Goal: Find specific page/section

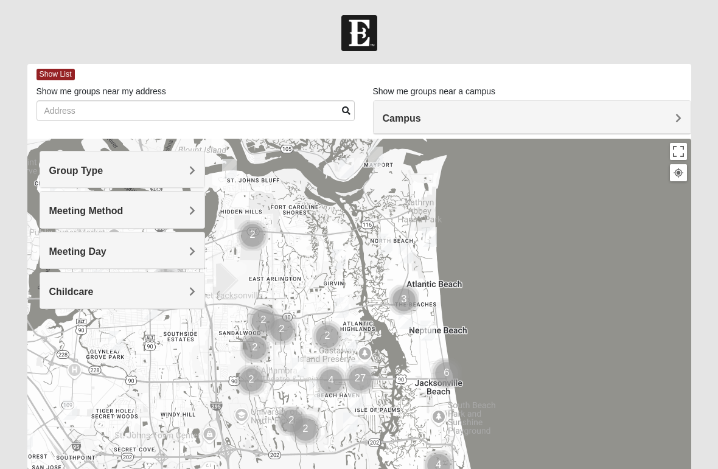
click at [103, 166] on span "Group Type" at bounding box center [76, 171] width 54 height 10
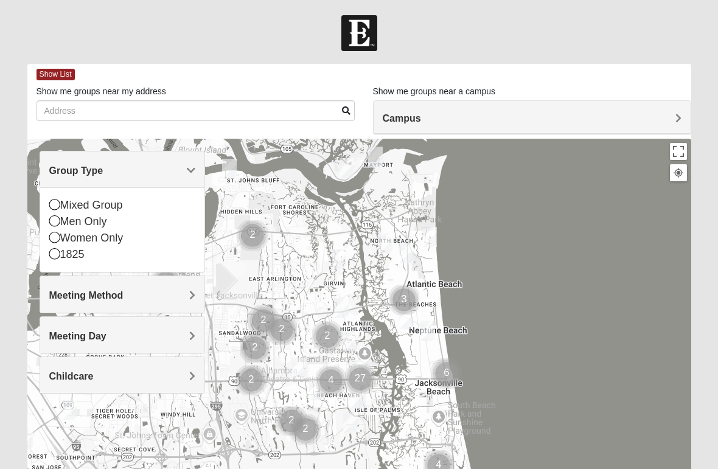
click at [123, 291] on span "Meeting Method" at bounding box center [86, 295] width 74 height 10
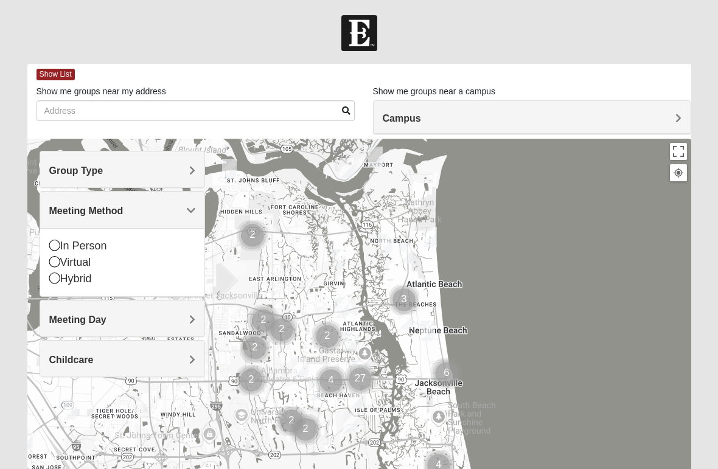
click at [103, 167] on span "Group Type" at bounding box center [76, 171] width 54 height 10
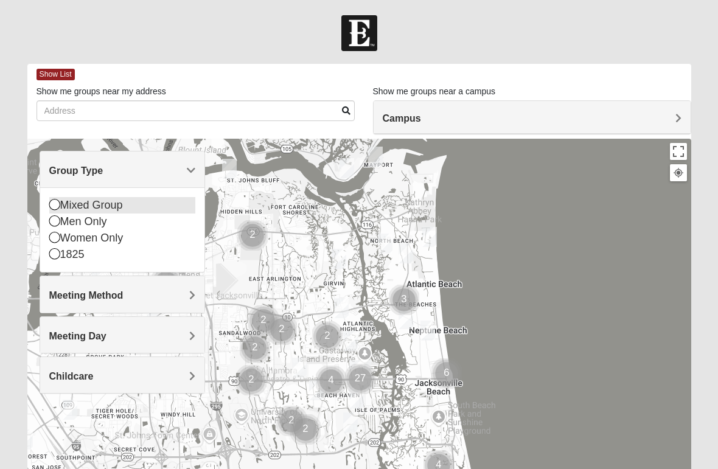
click at [55, 202] on icon at bounding box center [54, 204] width 11 height 11
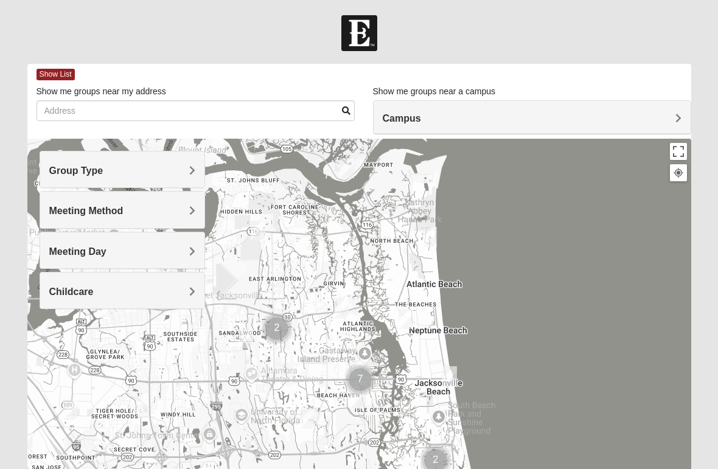
click at [186, 210] on h4 "Meeting Method" at bounding box center [122, 211] width 147 height 12
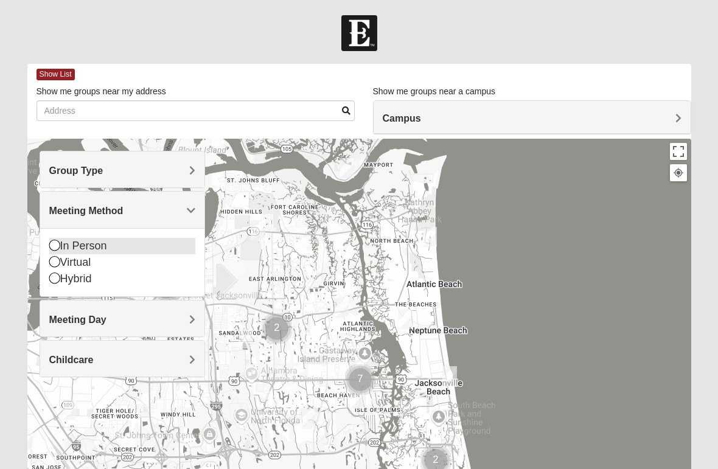
click at [50, 240] on icon at bounding box center [54, 245] width 11 height 11
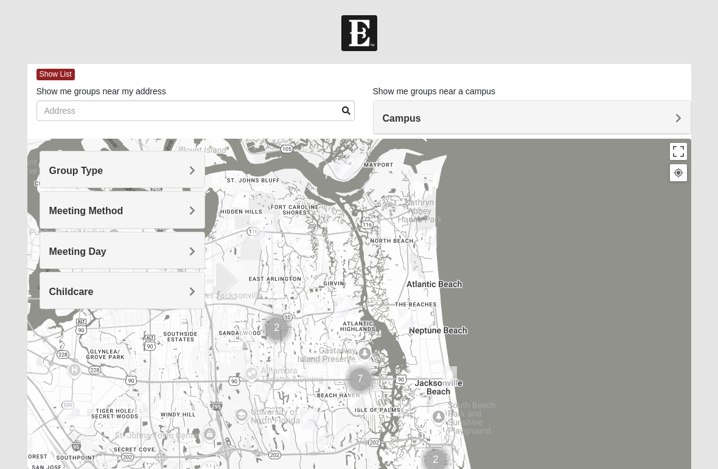
click at [107, 247] on span "Meeting Day" at bounding box center [77, 252] width 57 height 10
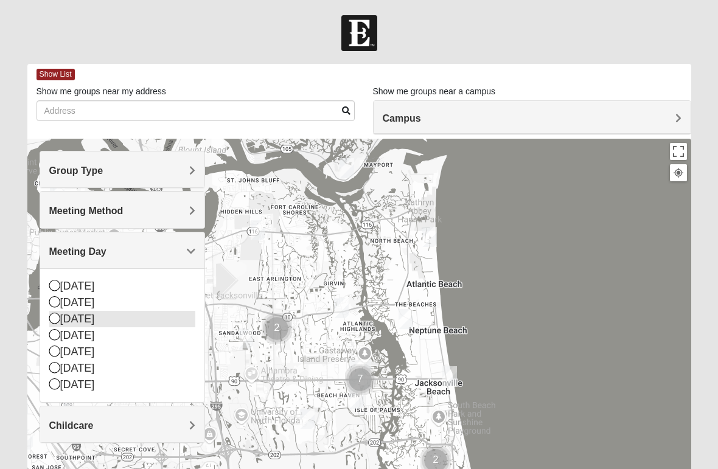
click at [63, 312] on div "[DATE]" at bounding box center [122, 319] width 147 height 16
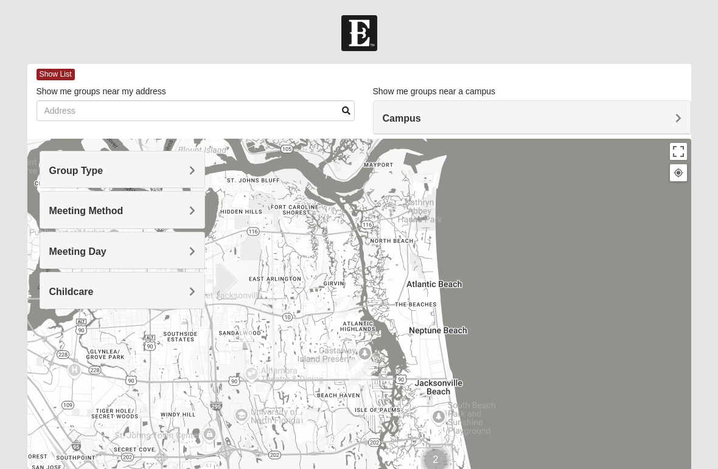
click at [196, 284] on div "Childcare" at bounding box center [122, 291] width 165 height 36
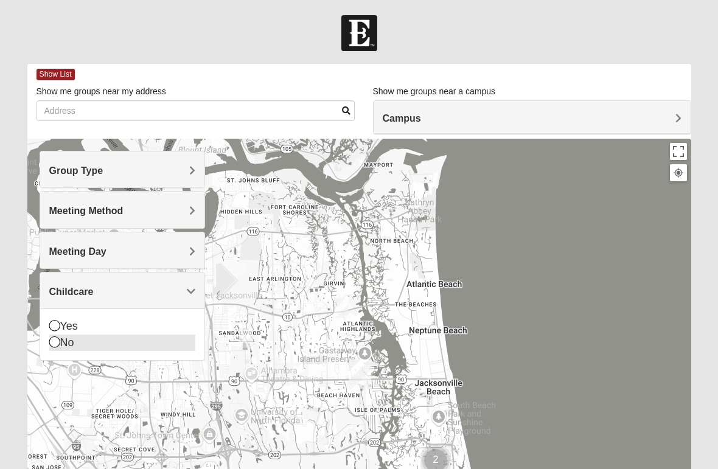
click at [56, 339] on icon at bounding box center [54, 342] width 11 height 11
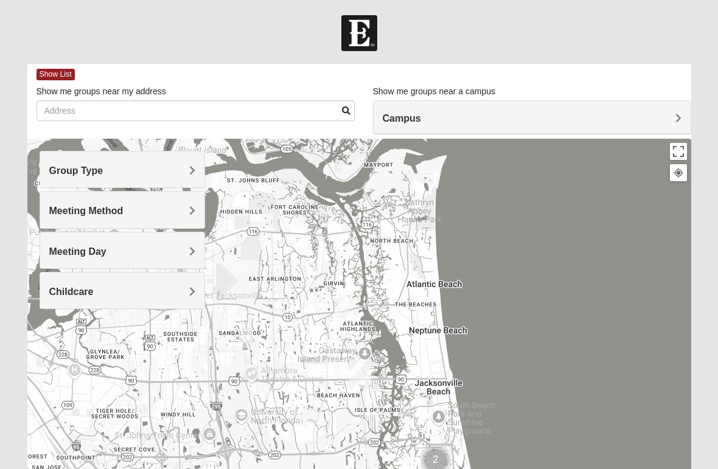
click at [672, 121] on h4 "Campus" at bounding box center [532, 119] width 299 height 12
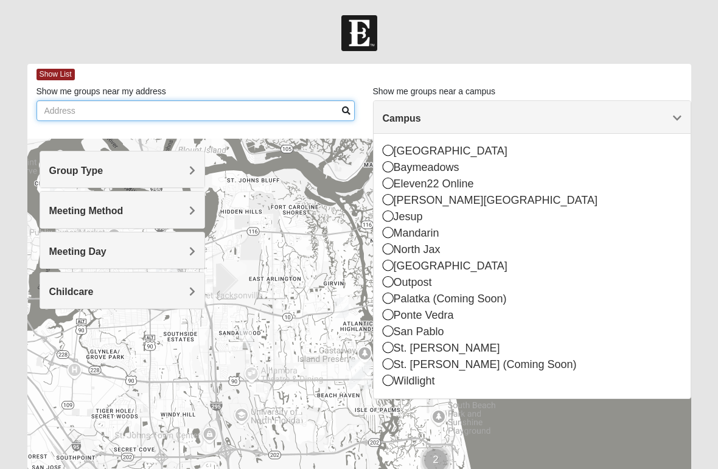
click at [87, 109] on input "Show me groups near my address" at bounding box center [196, 110] width 318 height 21
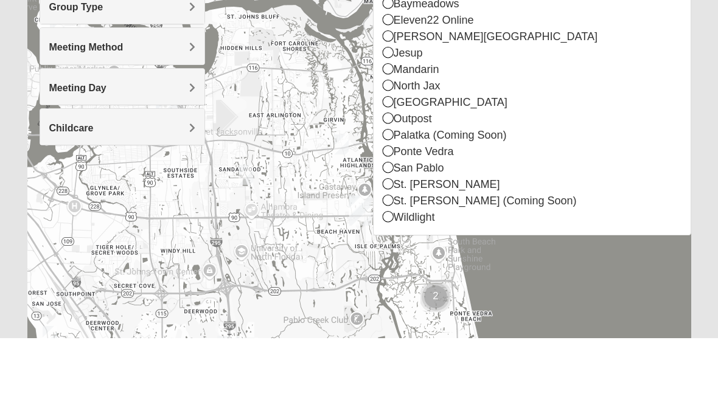
scroll to position [86, 0]
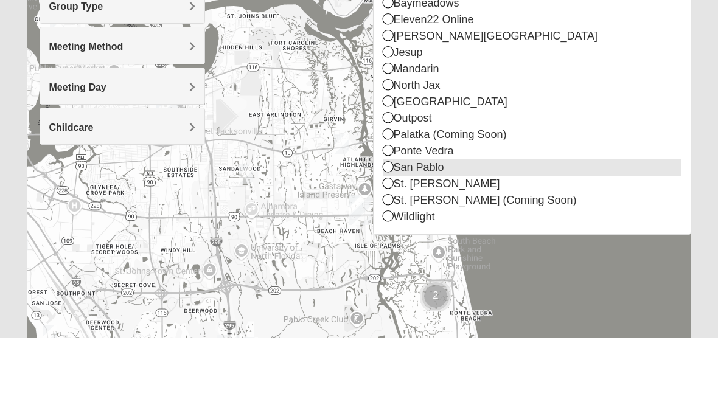
type input "[STREET_ADDRESS]"
click at [383, 239] on icon at bounding box center [388, 244] width 11 height 11
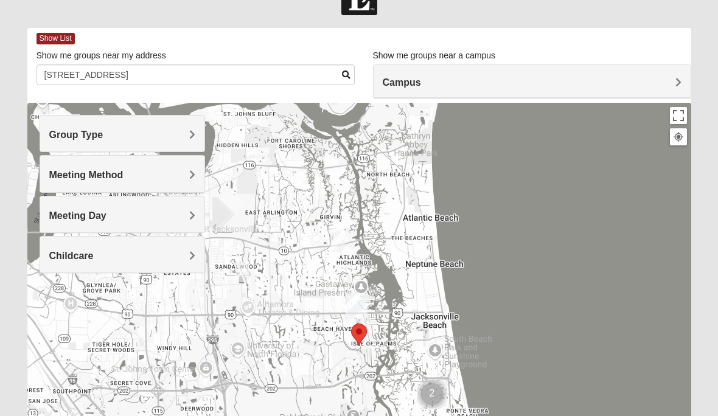
scroll to position [0, 0]
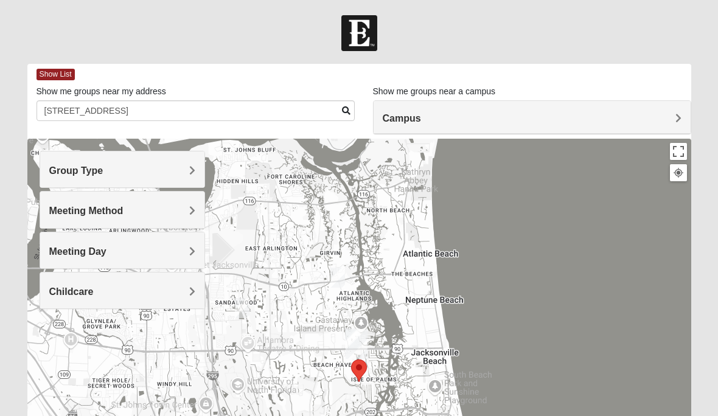
click at [668, 116] on h4 "Campus" at bounding box center [532, 119] width 299 height 12
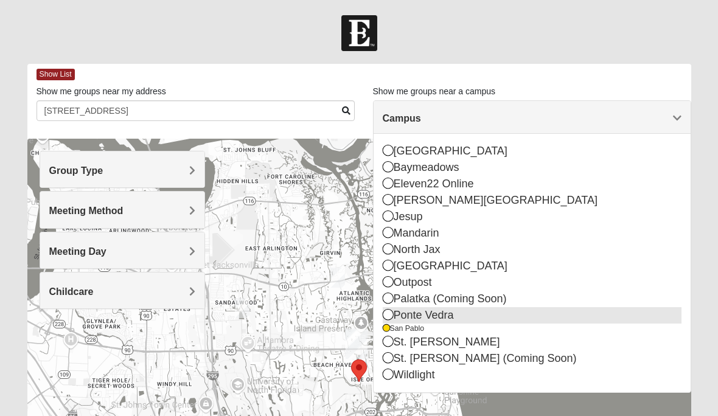
click at [387, 311] on icon at bounding box center [388, 314] width 11 height 11
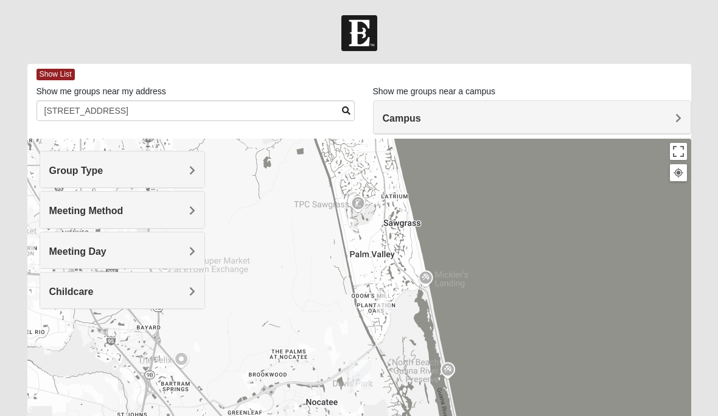
click at [185, 169] on h4 "Group Type" at bounding box center [122, 171] width 147 height 12
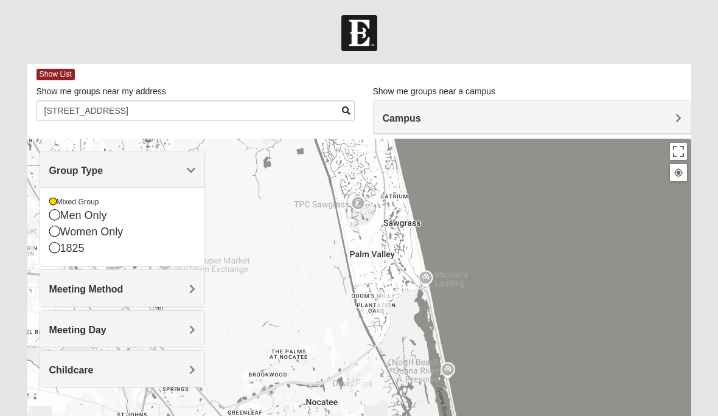
click at [124, 285] on span "Meeting Method" at bounding box center [86, 289] width 74 height 10
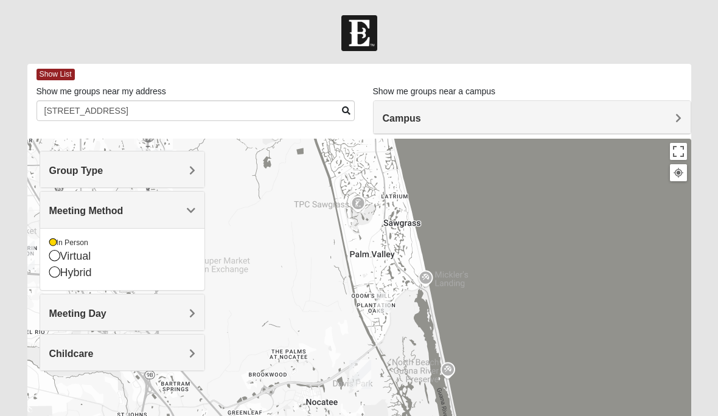
click at [107, 312] on span "Meeting Day" at bounding box center [77, 314] width 57 height 10
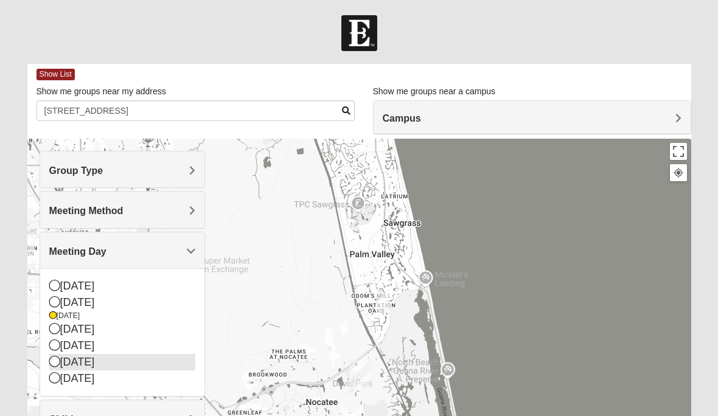
click at [57, 357] on icon at bounding box center [54, 361] width 11 height 11
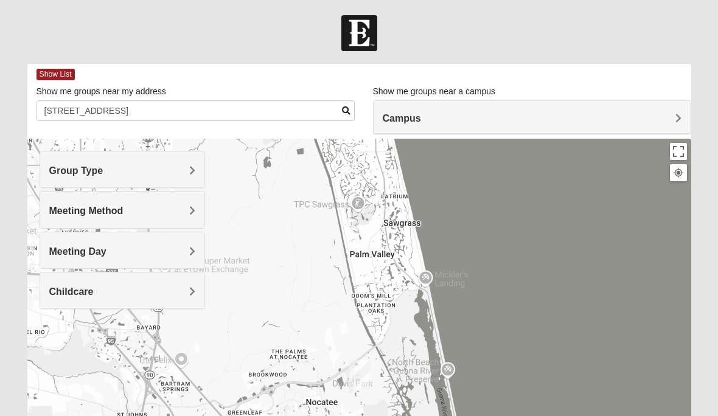
click at [124, 211] on span "Meeting Method" at bounding box center [86, 211] width 74 height 10
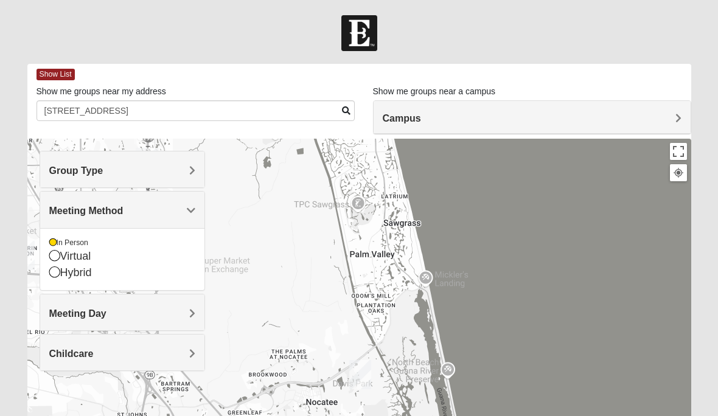
click at [107, 309] on span "Meeting Day" at bounding box center [77, 314] width 57 height 10
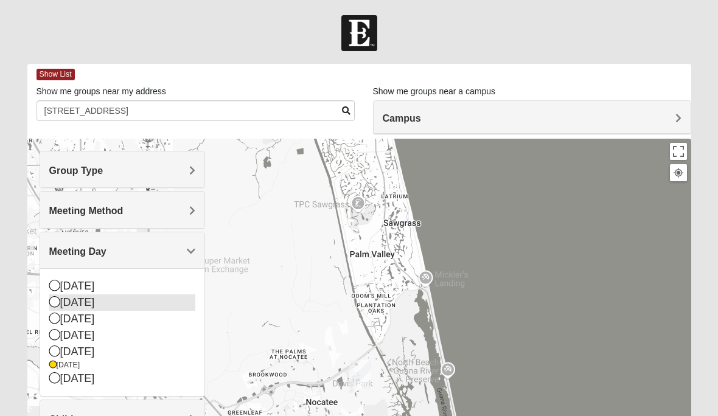
click at [52, 296] on icon at bounding box center [54, 301] width 11 height 11
